Goal: Information Seeking & Learning: Learn about a topic

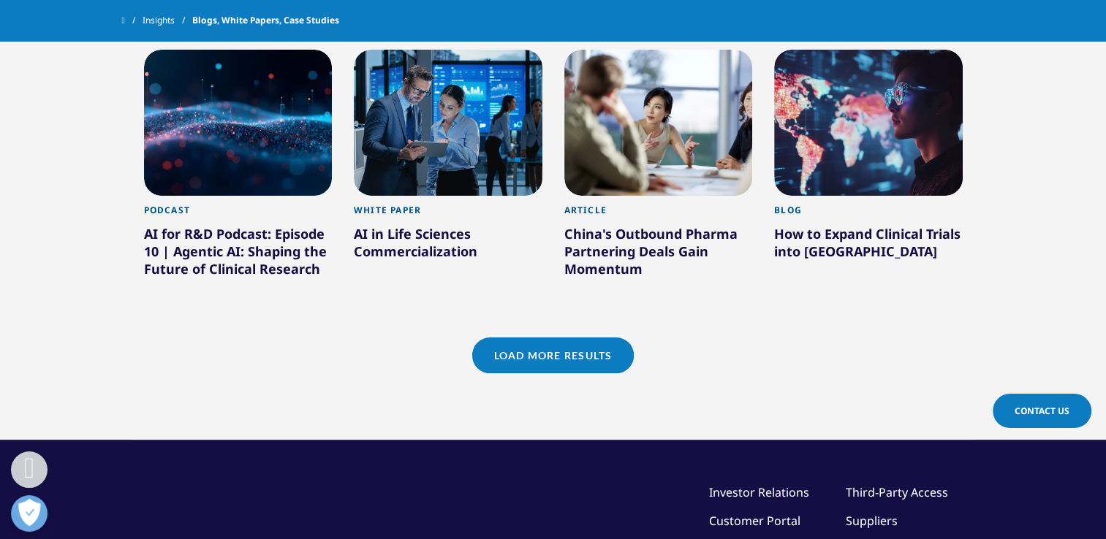
scroll to position [1305, 0]
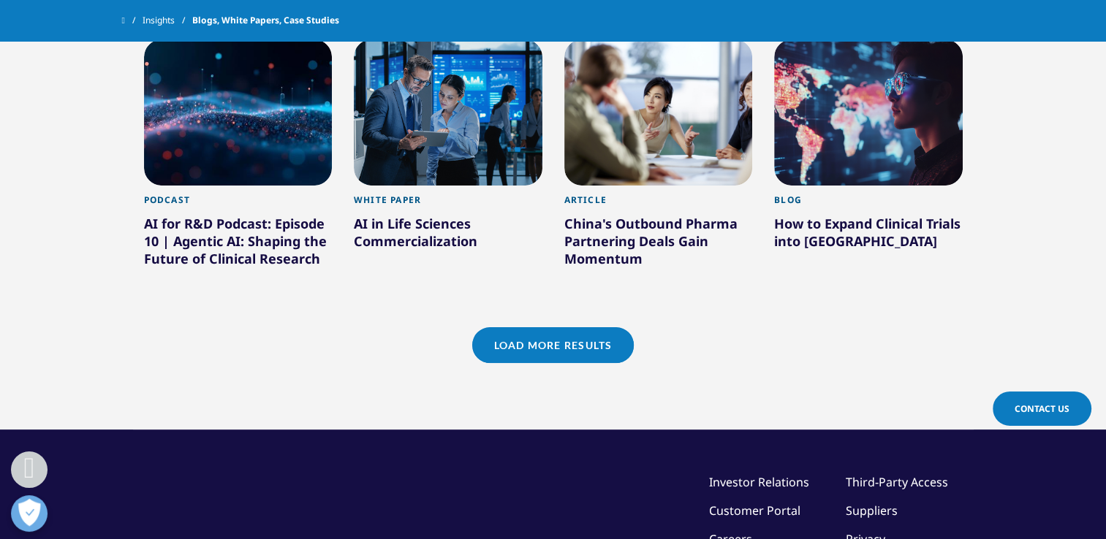
click at [585, 339] on link "Load More Results" at bounding box center [553, 345] width 162 height 36
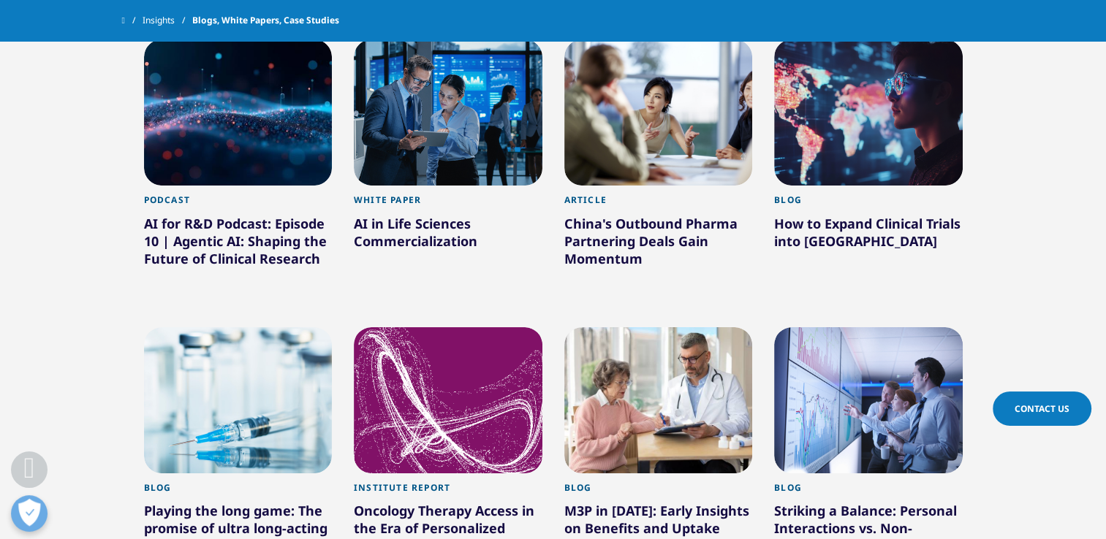
click at [863, 231] on div "How to Expand Clinical Trials into New Countries" at bounding box center [868, 235] width 189 height 41
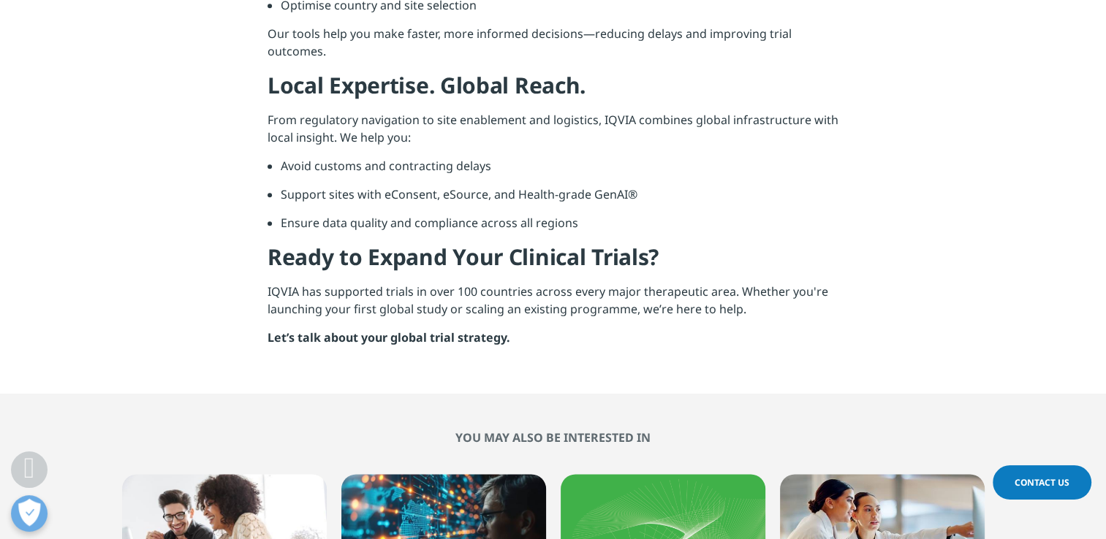
scroll to position [1811, 0]
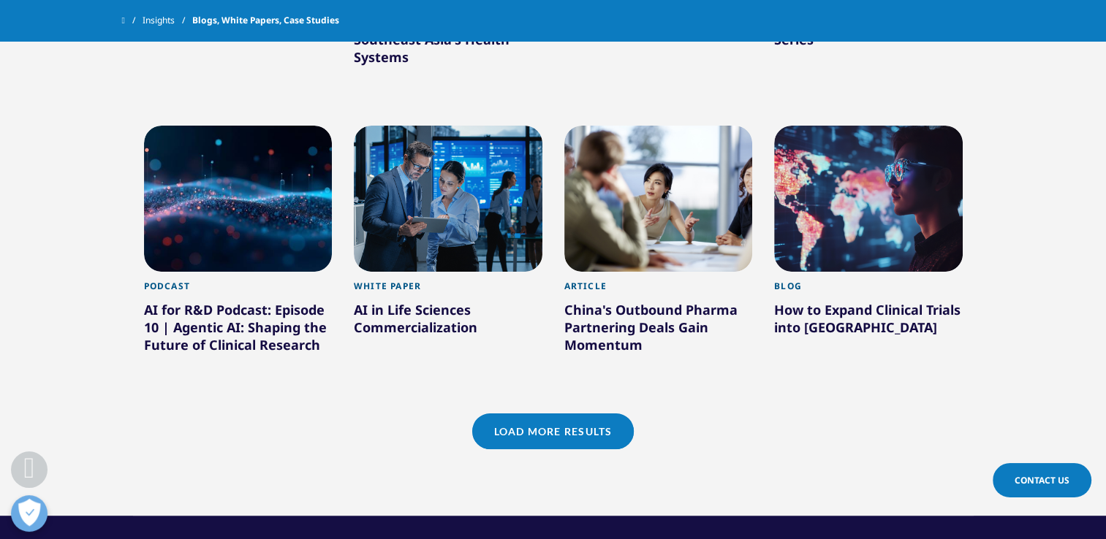
scroll to position [1289, 0]
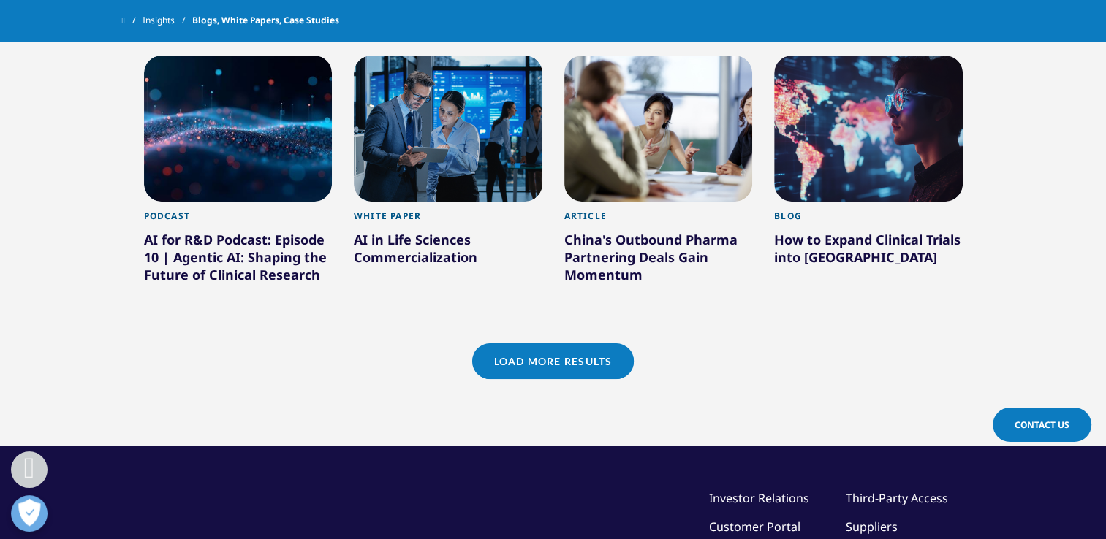
click at [532, 366] on link "Load More Results" at bounding box center [553, 362] width 162 height 36
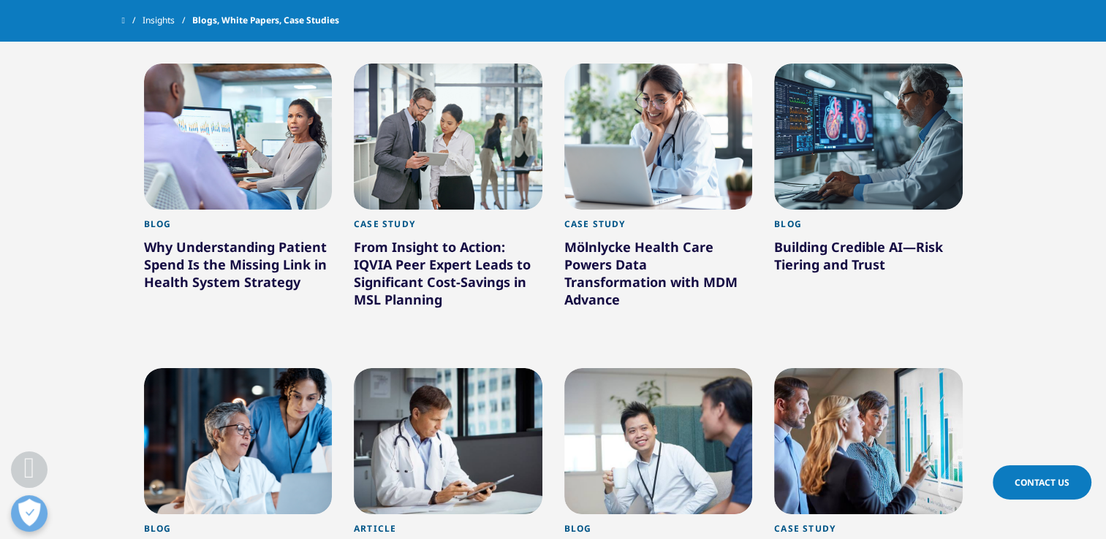
scroll to position [1871, 0]
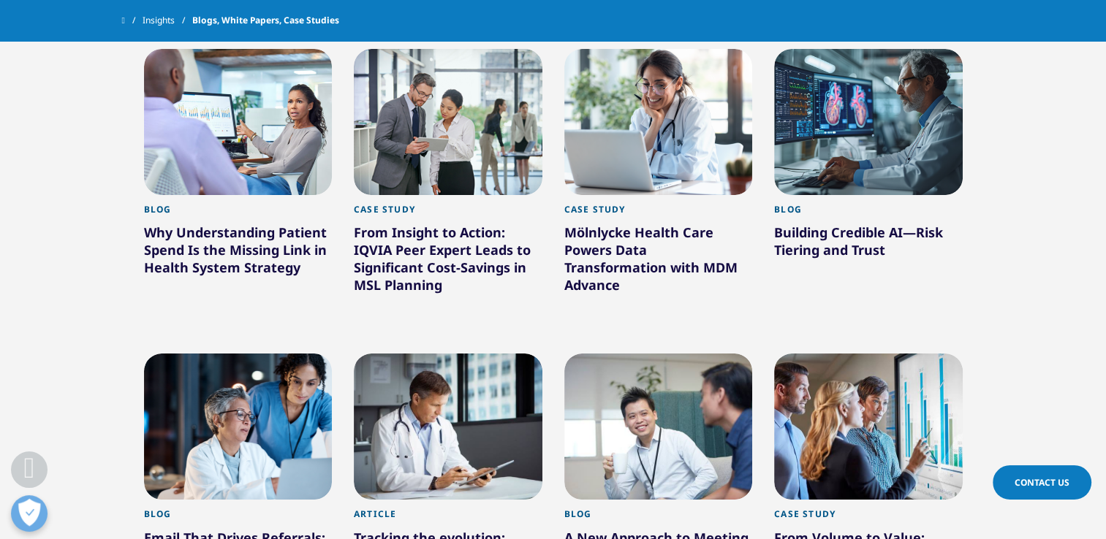
click at [207, 258] on div "Why Understanding Patient Spend Is the Missing Link in Health System Strategy" at bounding box center [238, 253] width 189 height 58
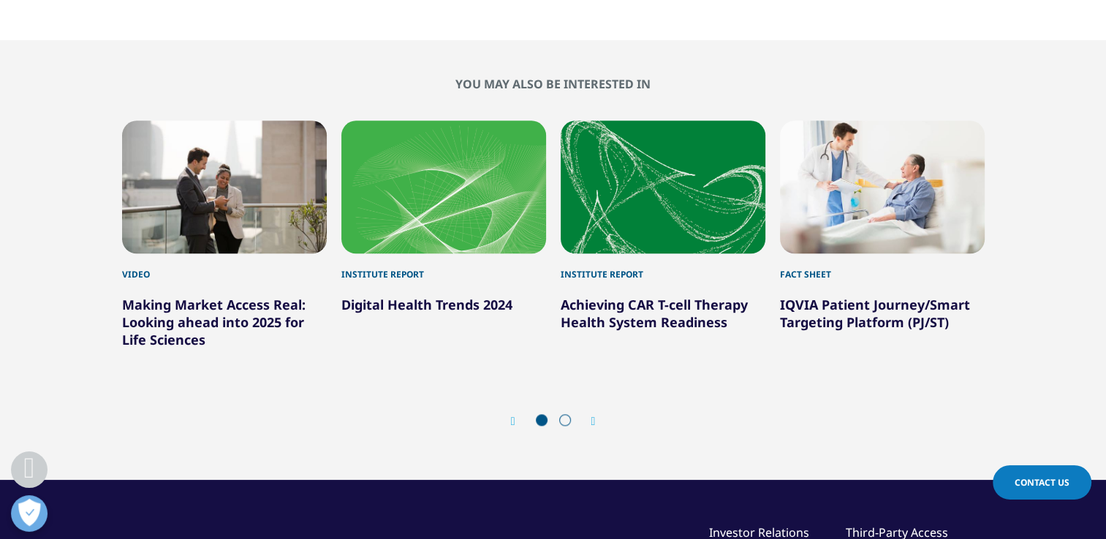
scroll to position [941, 0]
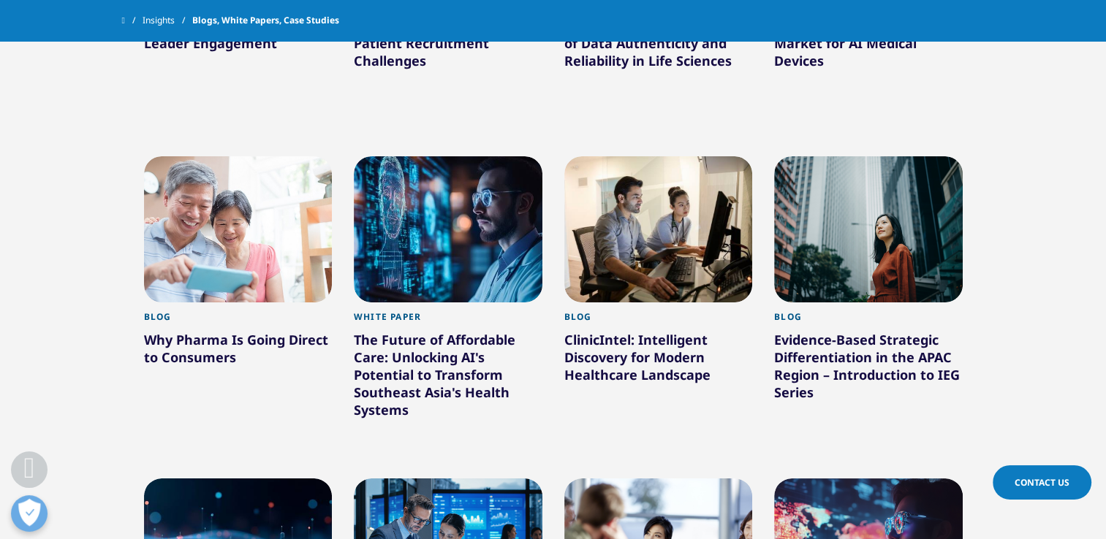
scroll to position [1338, 0]
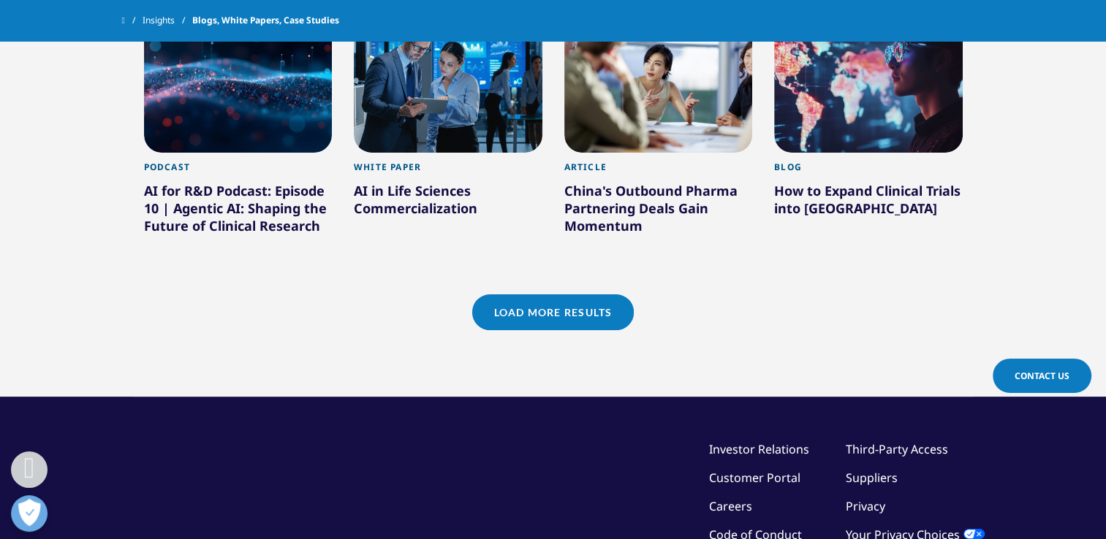
click at [584, 307] on link "Load More Results" at bounding box center [553, 313] width 162 height 36
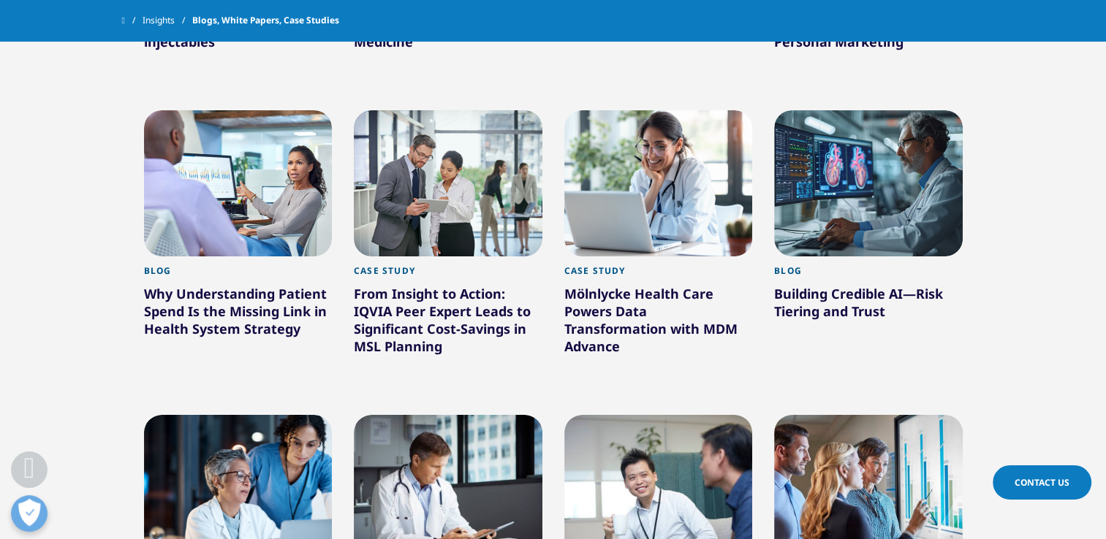
scroll to position [2282, 0]
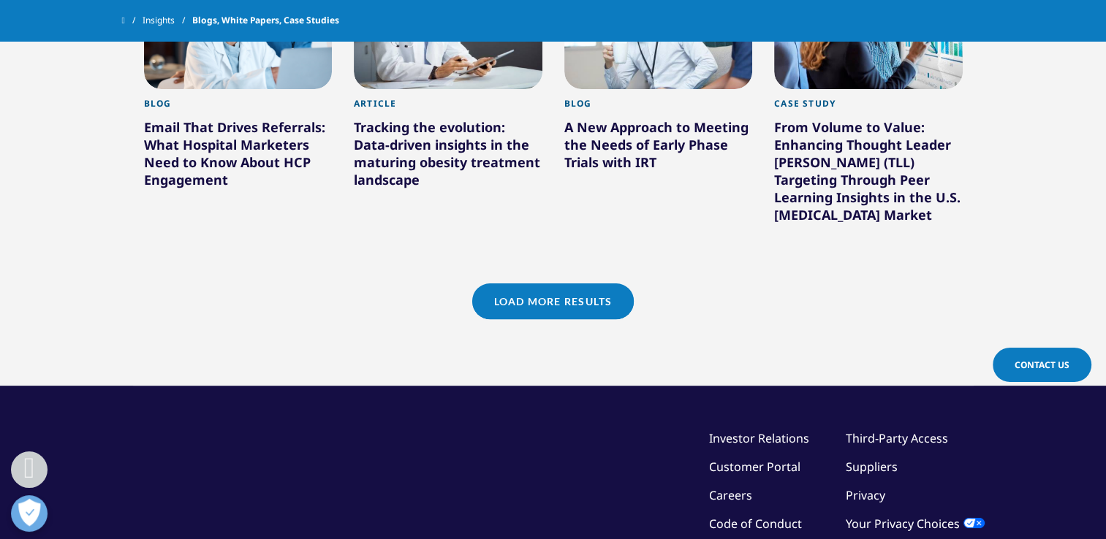
click at [601, 291] on link "Load More Results" at bounding box center [553, 302] width 162 height 36
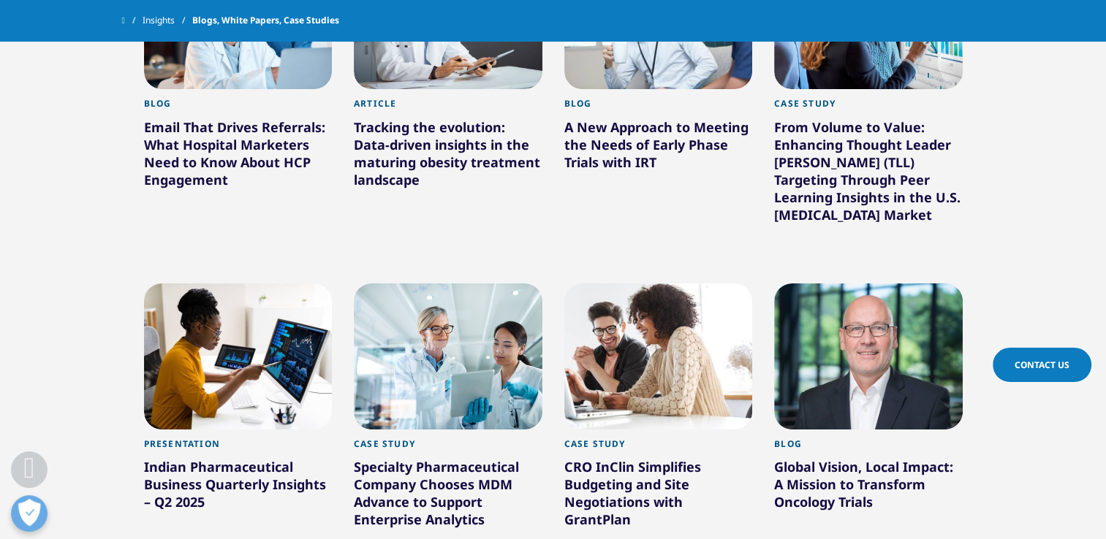
scroll to position [2754, 0]
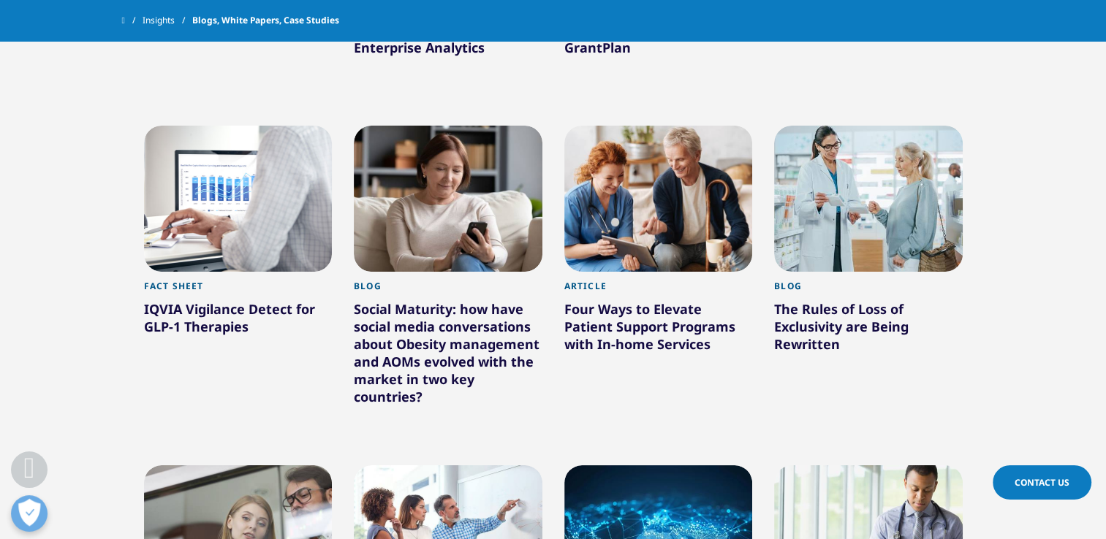
click at [811, 318] on div "The Rules of Loss of Exclusivity are Being Rewritten" at bounding box center [868, 329] width 189 height 58
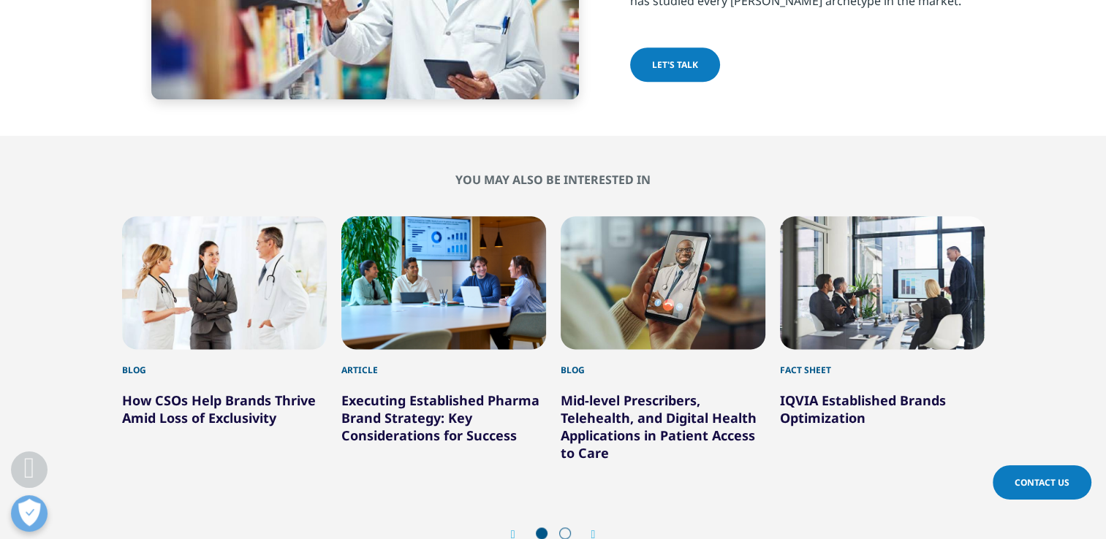
scroll to position [7317, 0]
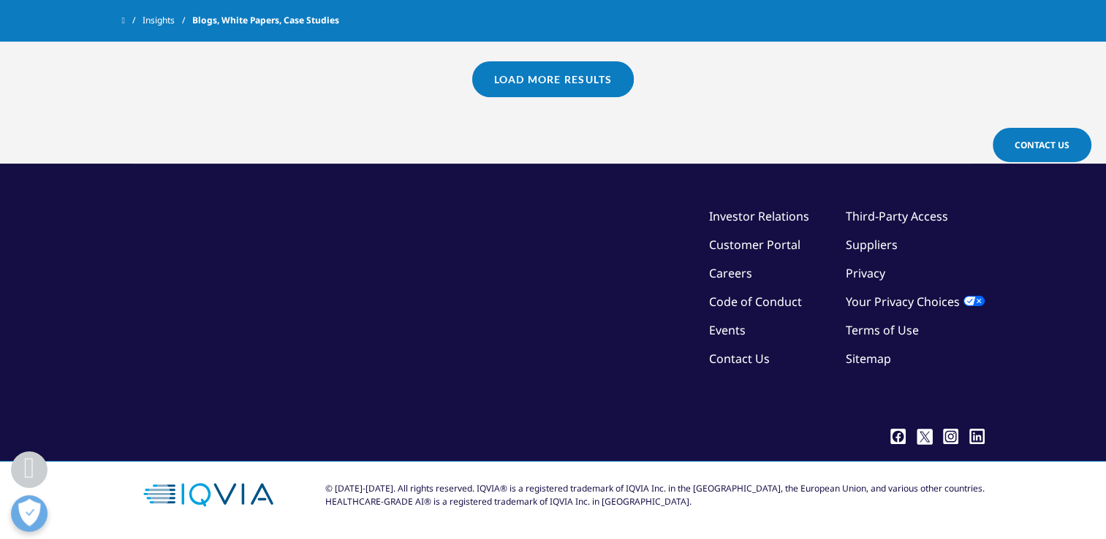
scroll to position [1132, 0]
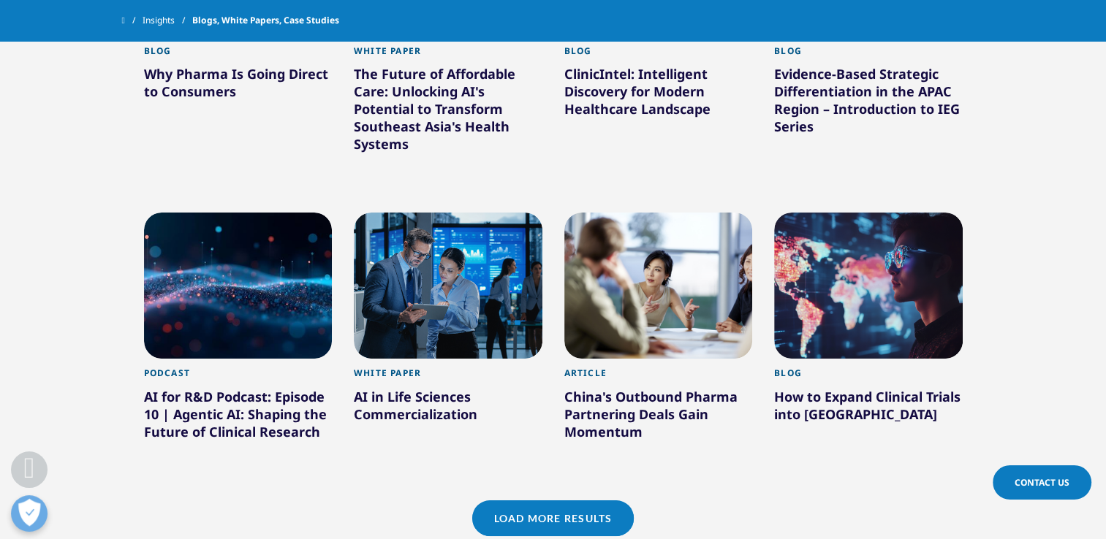
click at [578, 520] on link "Load More Results" at bounding box center [553, 519] width 162 height 36
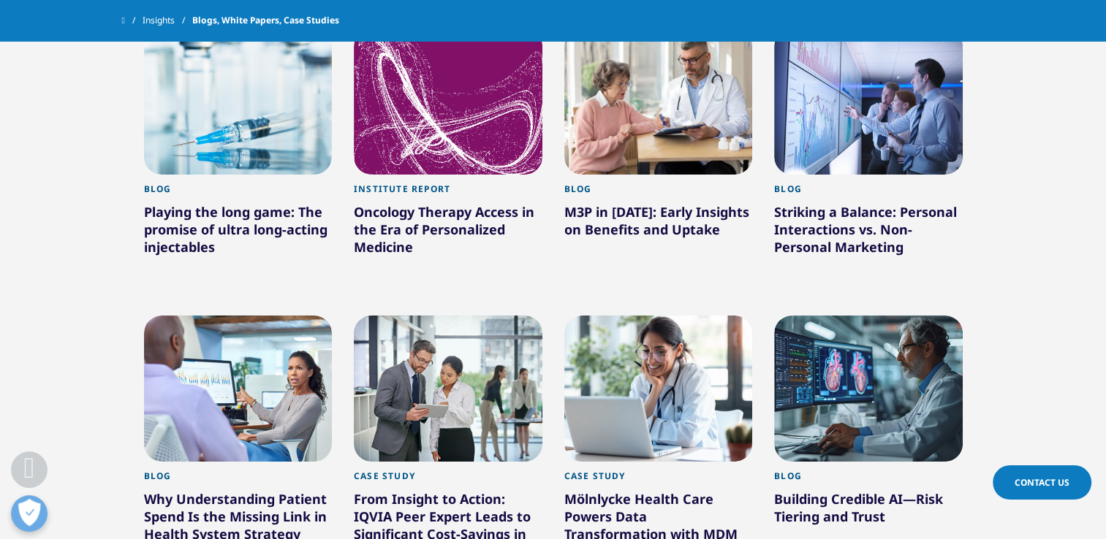
scroll to position [2076, 0]
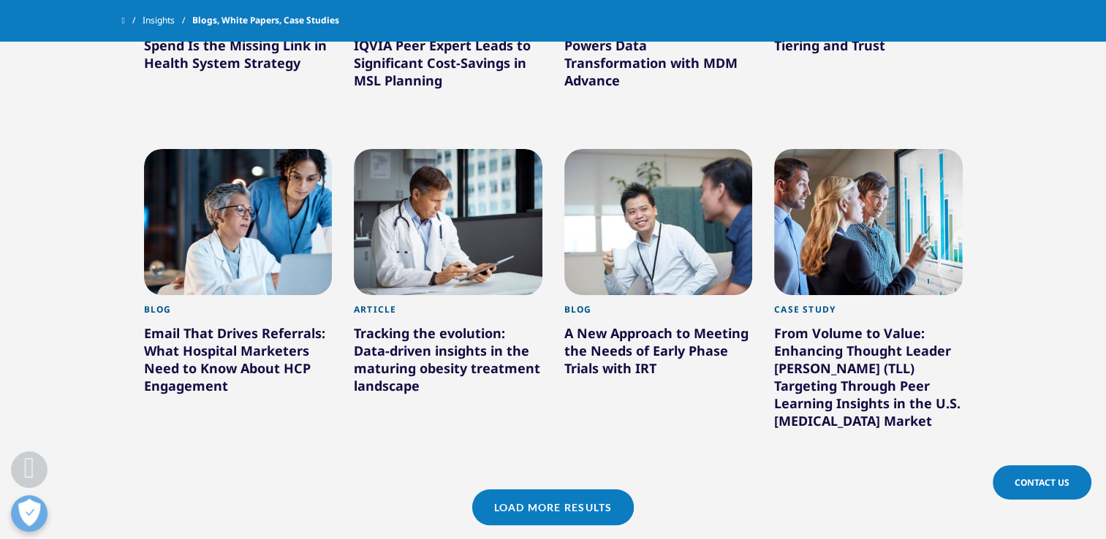
click at [538, 499] on link "Load More Results" at bounding box center [553, 508] width 162 height 36
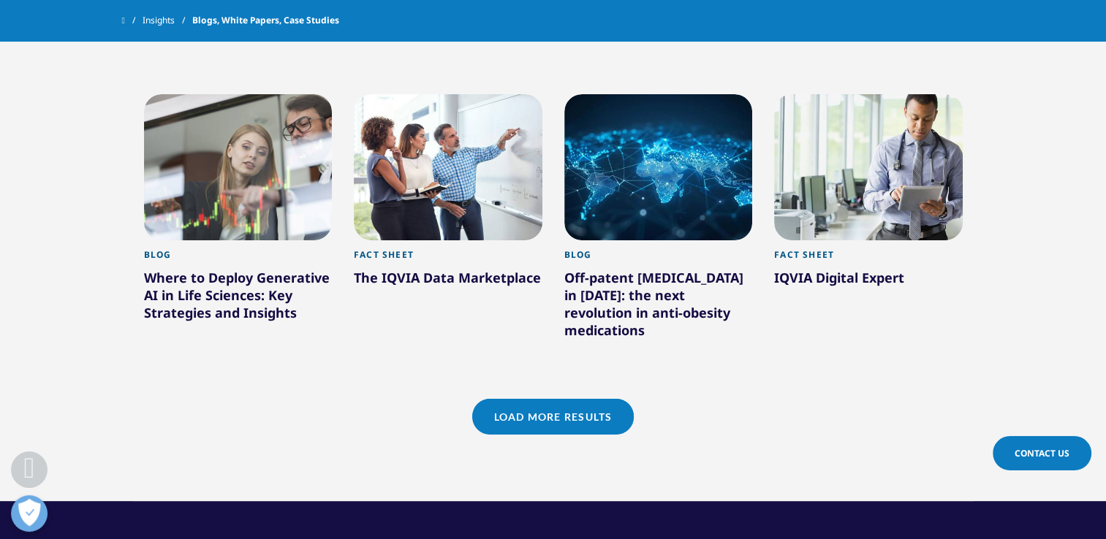
scroll to position [3140, 0]
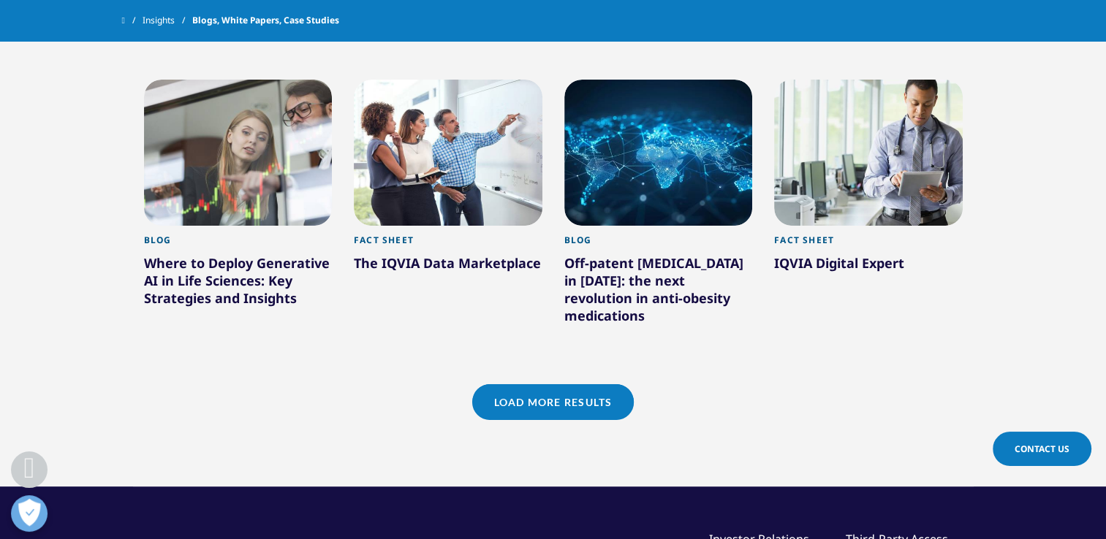
click at [618, 300] on div "Off-patent [MEDICAL_DATA] in [DATE]: the next revolution in anti-obesity medica…" at bounding box center [658, 292] width 189 height 76
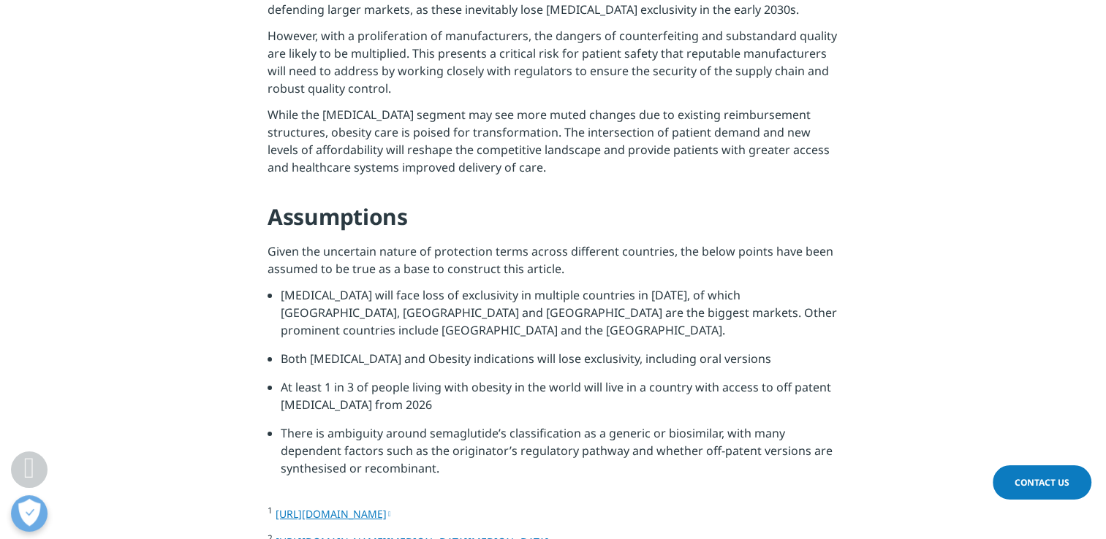
scroll to position [5283, 0]
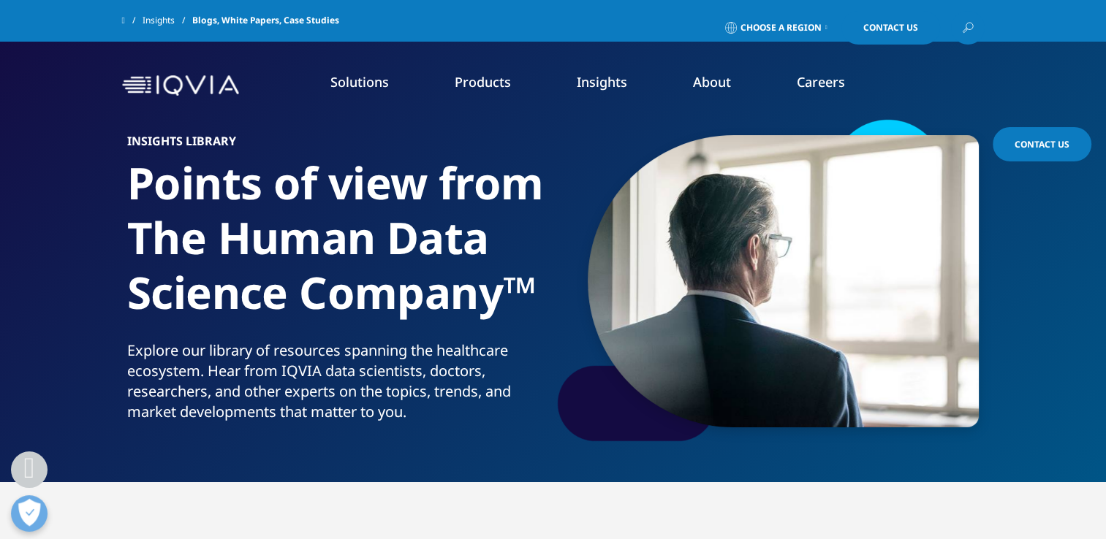
scroll to position [1570, 0]
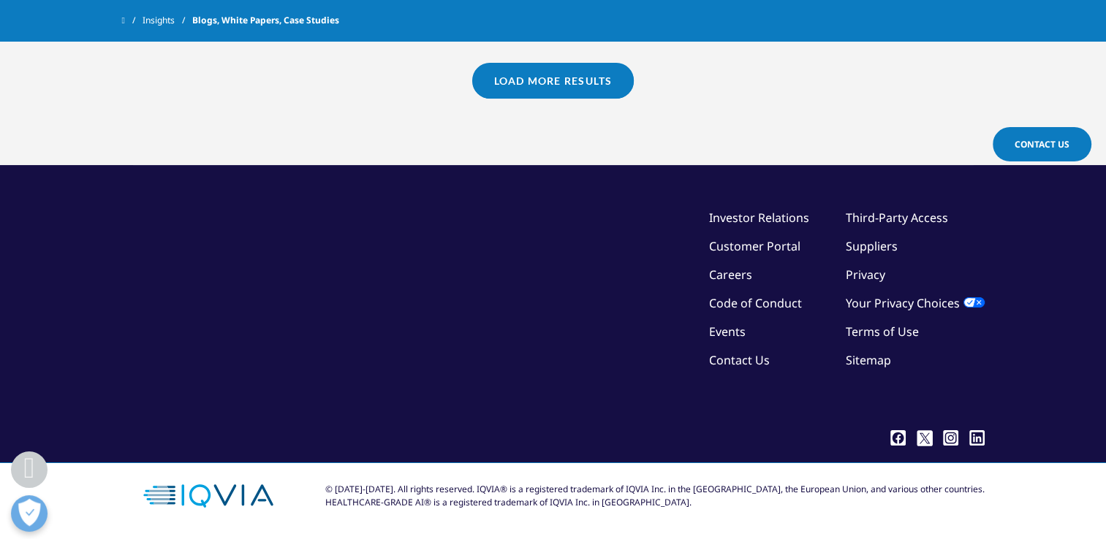
click at [554, 86] on link "Load More Results" at bounding box center [553, 81] width 162 height 36
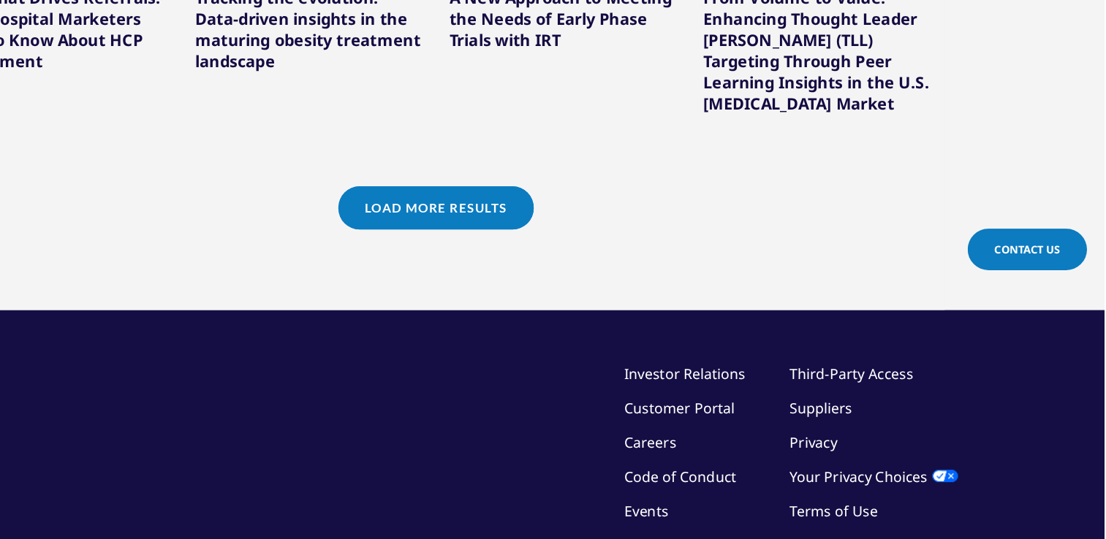
scroll to position [2347, 0]
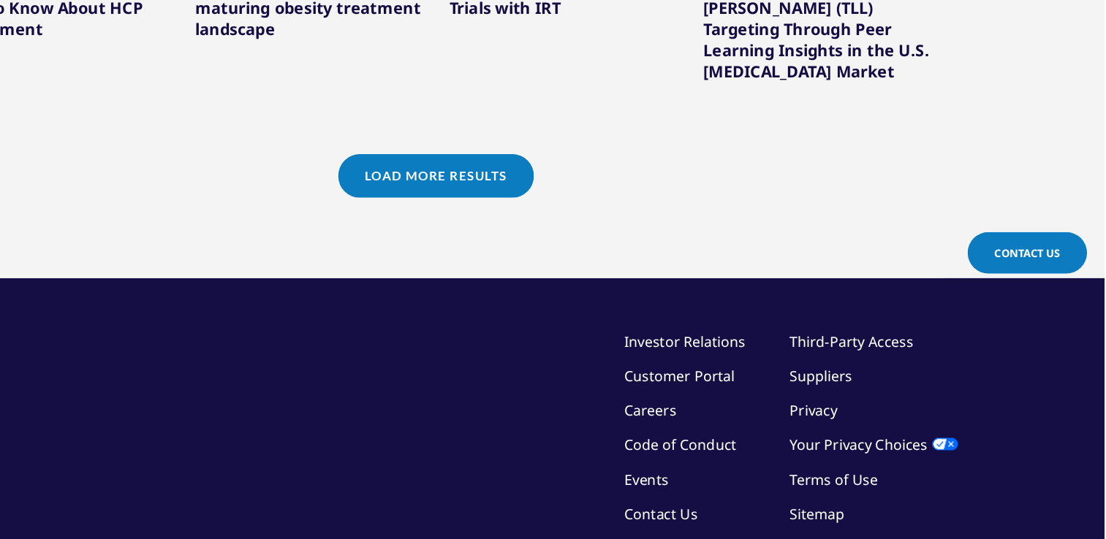
click at [554, 235] on link "Load More Results" at bounding box center [553, 236] width 162 height 36
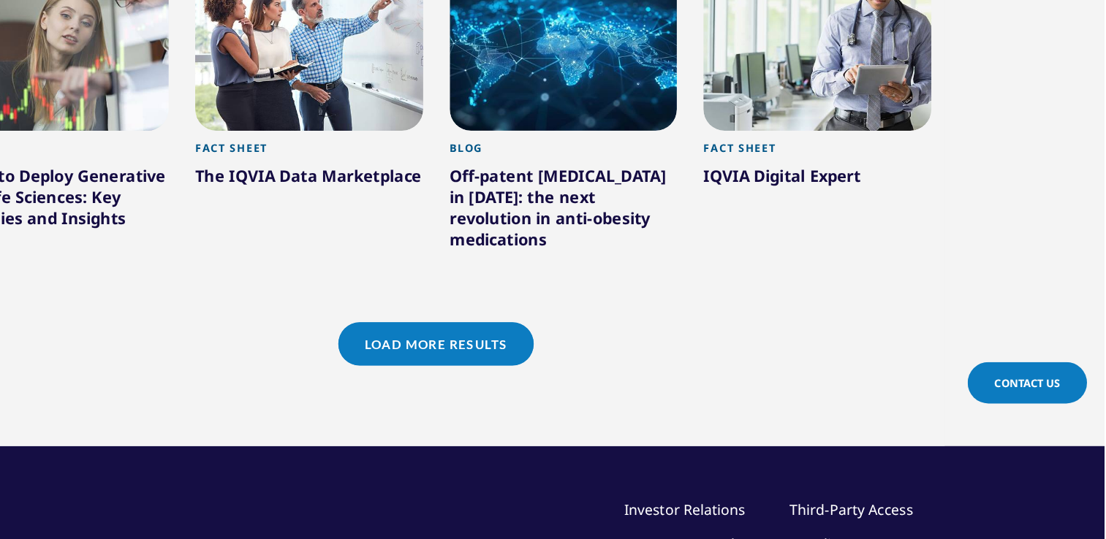
scroll to position [3179, 0]
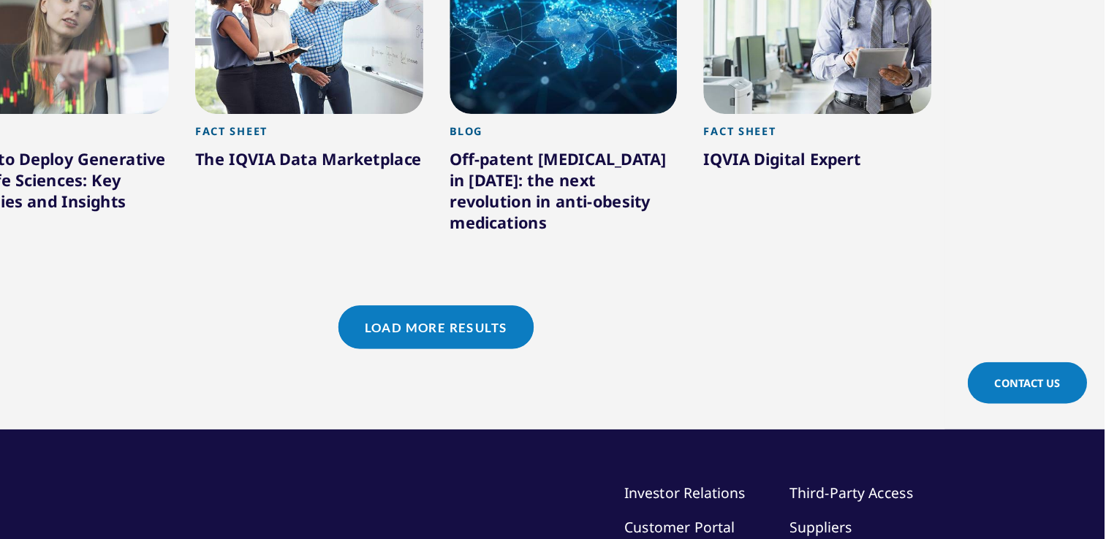
click at [510, 346] on link "Load More Results" at bounding box center [553, 364] width 162 height 36
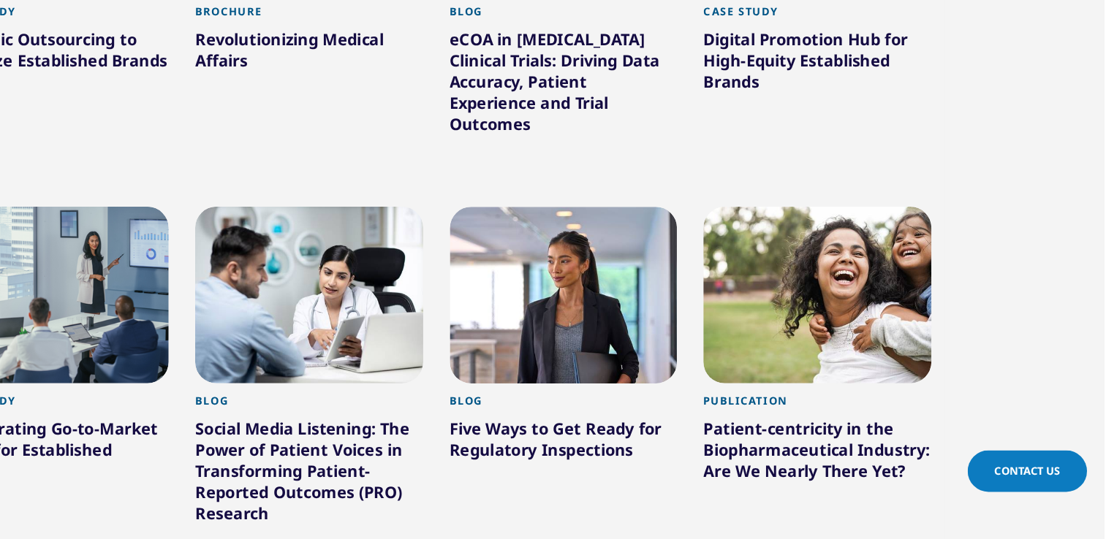
scroll to position [3889, 0]
click at [664, 438] on div "Five Ways to Get Ready for Regulatory Inspections" at bounding box center [658, 458] width 189 height 41
